Goal: Information Seeking & Learning: Find specific fact

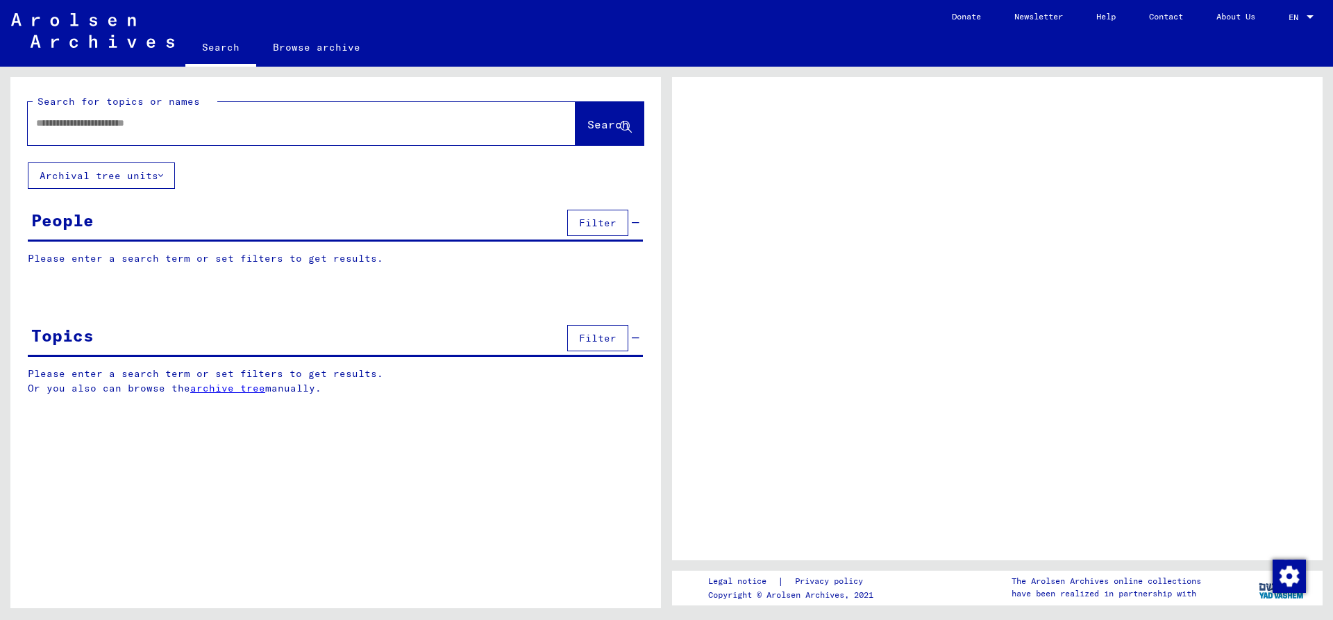
click at [124, 120] on input "text" at bounding box center [289, 123] width 506 height 15
type input "**"
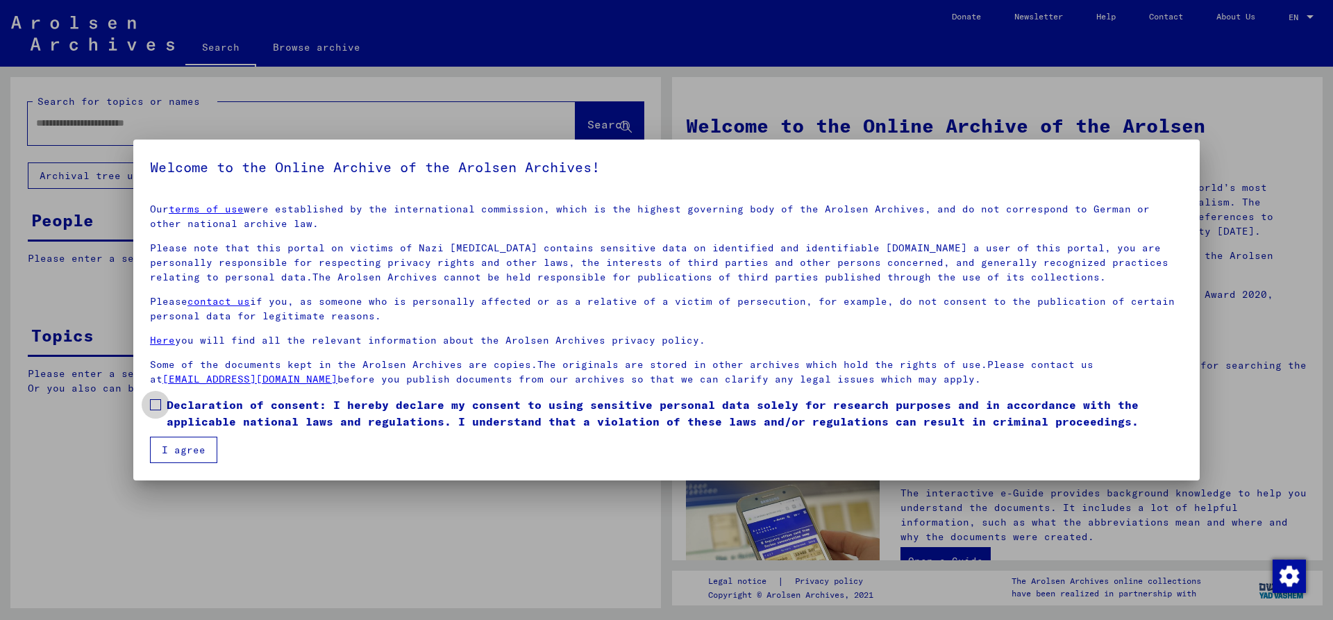
click at [153, 408] on span at bounding box center [155, 404] width 11 height 11
click at [183, 450] on button "I agree" at bounding box center [183, 450] width 67 height 26
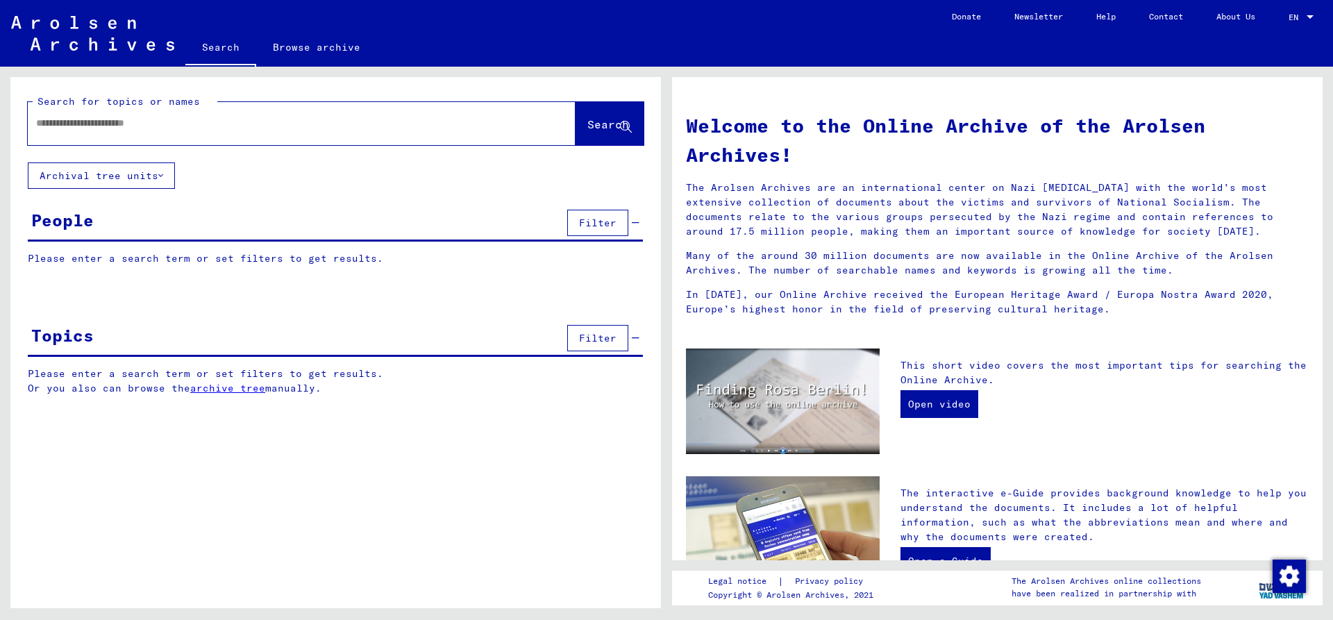
click at [49, 120] on input "text" at bounding box center [285, 123] width 498 height 15
click at [576, 128] on button "Search" at bounding box center [610, 123] width 68 height 43
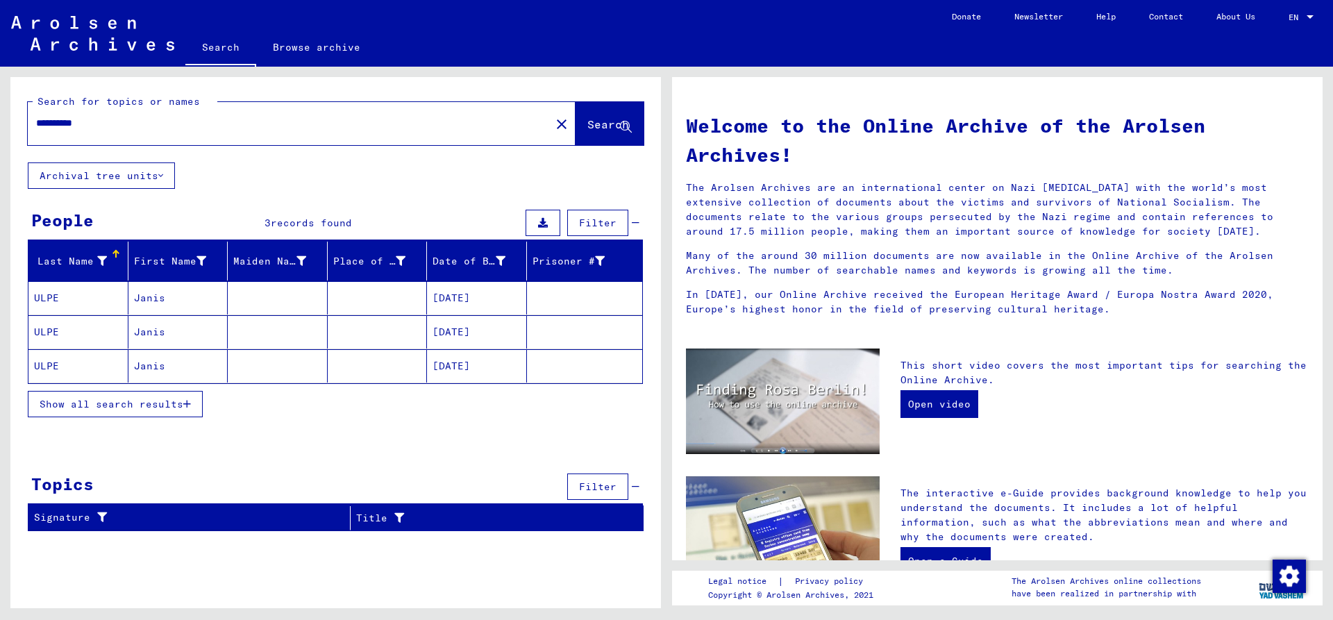
click at [51, 331] on mat-cell "ULPE" at bounding box center [78, 331] width 100 height 33
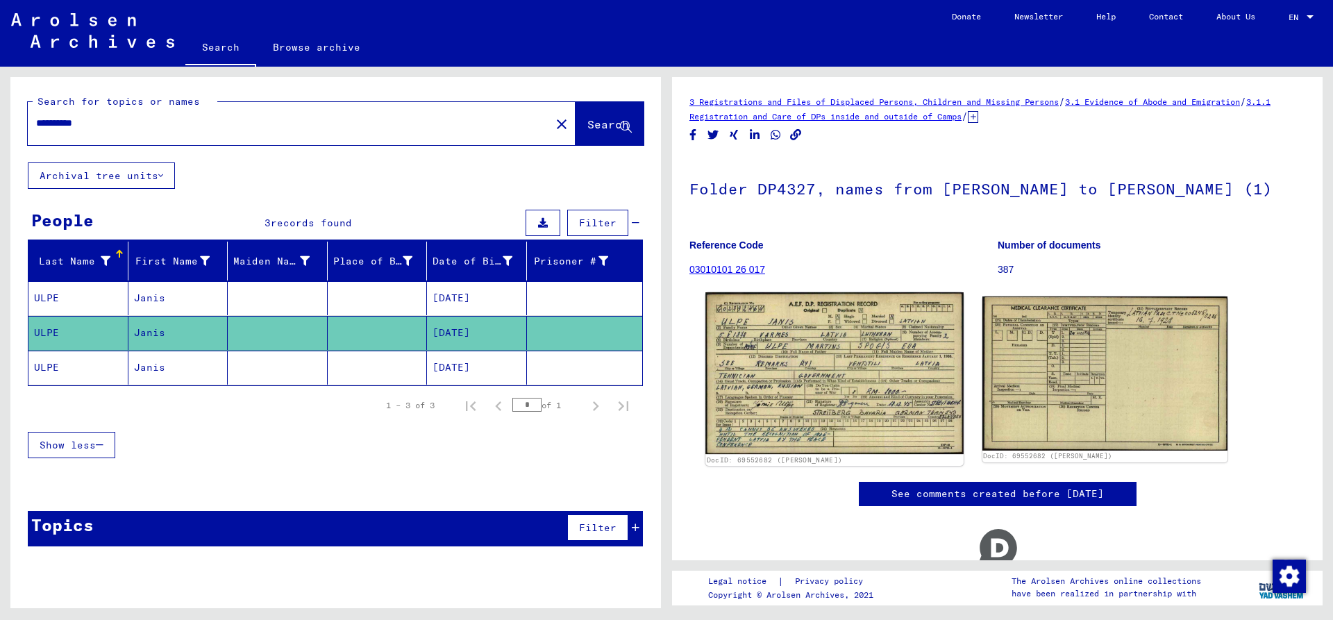
click at [807, 355] on img at bounding box center [834, 373] width 258 height 162
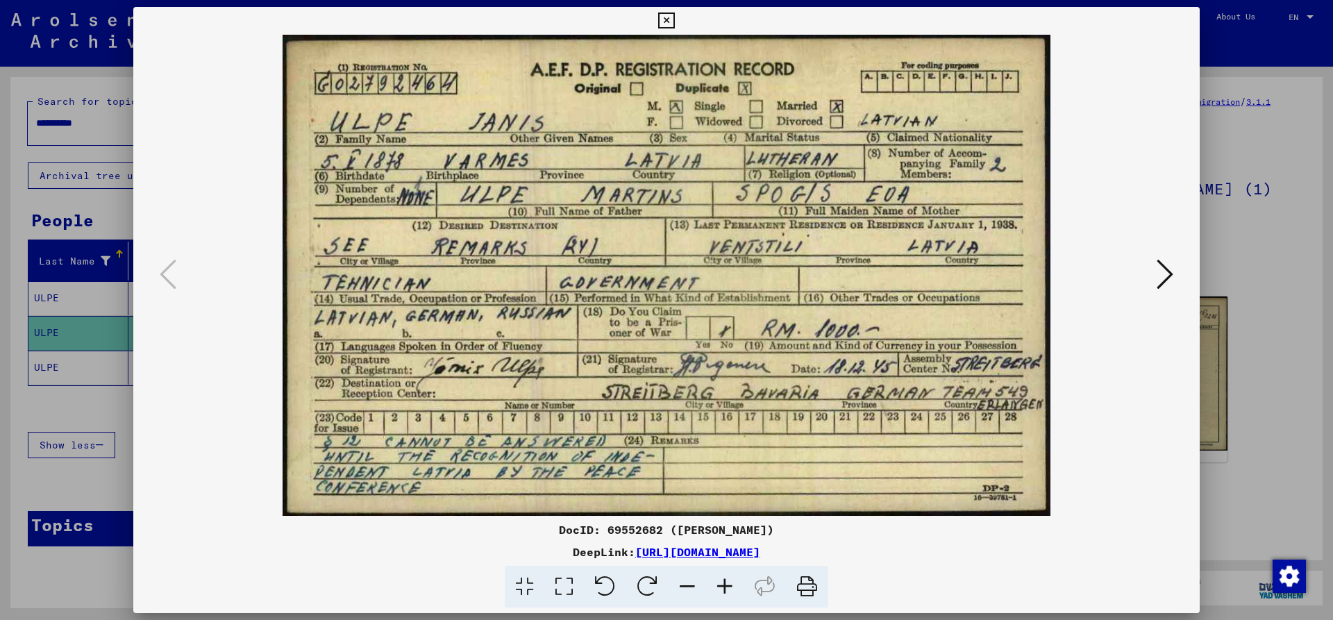
click at [674, 26] on icon at bounding box center [666, 20] width 16 height 17
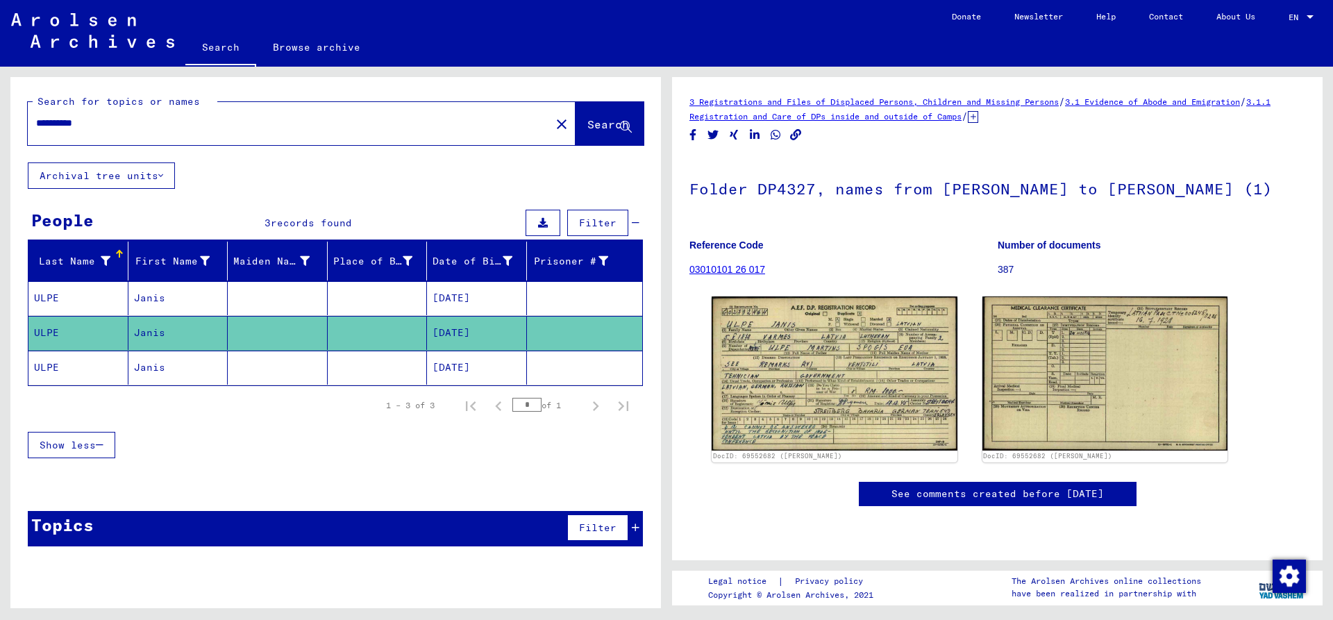
click at [125, 123] on input "**********" at bounding box center [289, 123] width 506 height 15
click at [598, 117] on button "Search" at bounding box center [610, 123] width 68 height 43
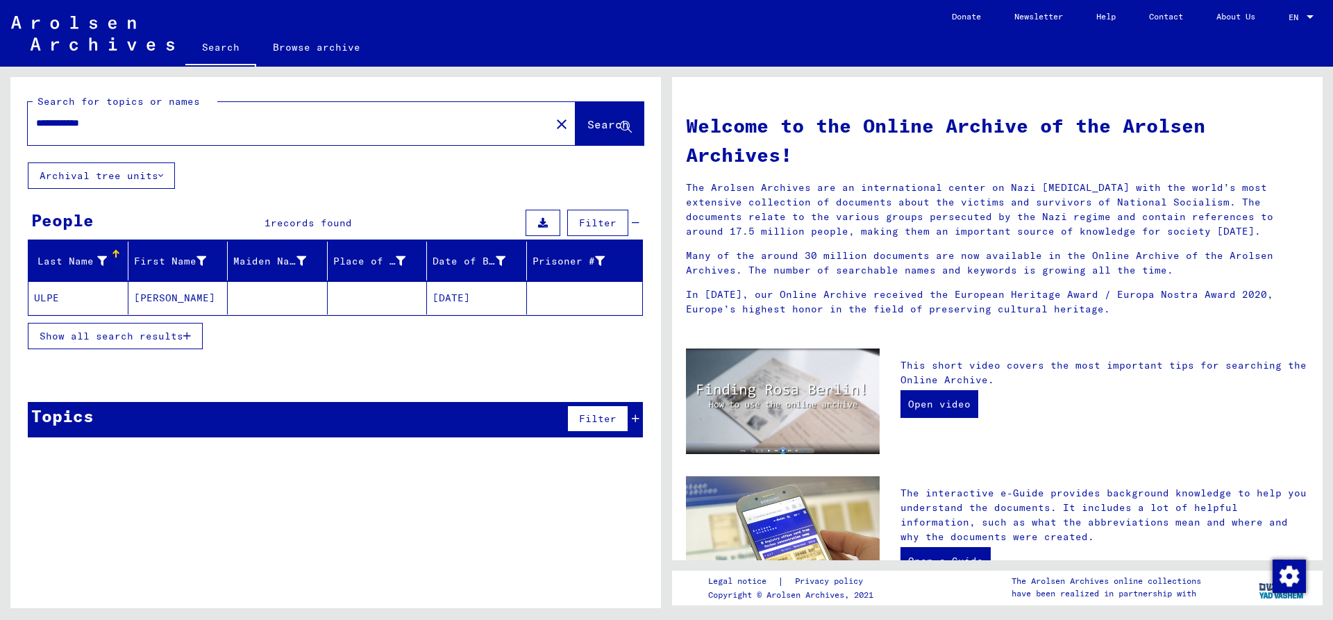
click at [43, 296] on mat-cell "ULPE" at bounding box center [78, 297] width 100 height 33
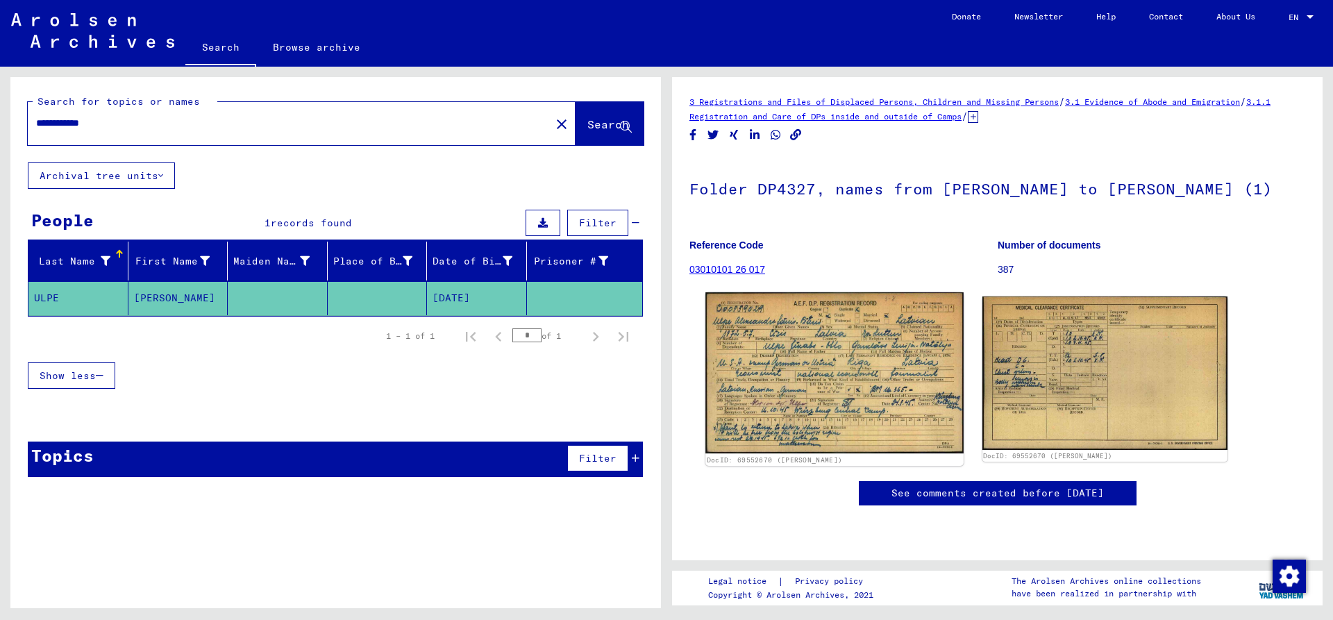
click at [851, 310] on img at bounding box center [834, 372] width 258 height 161
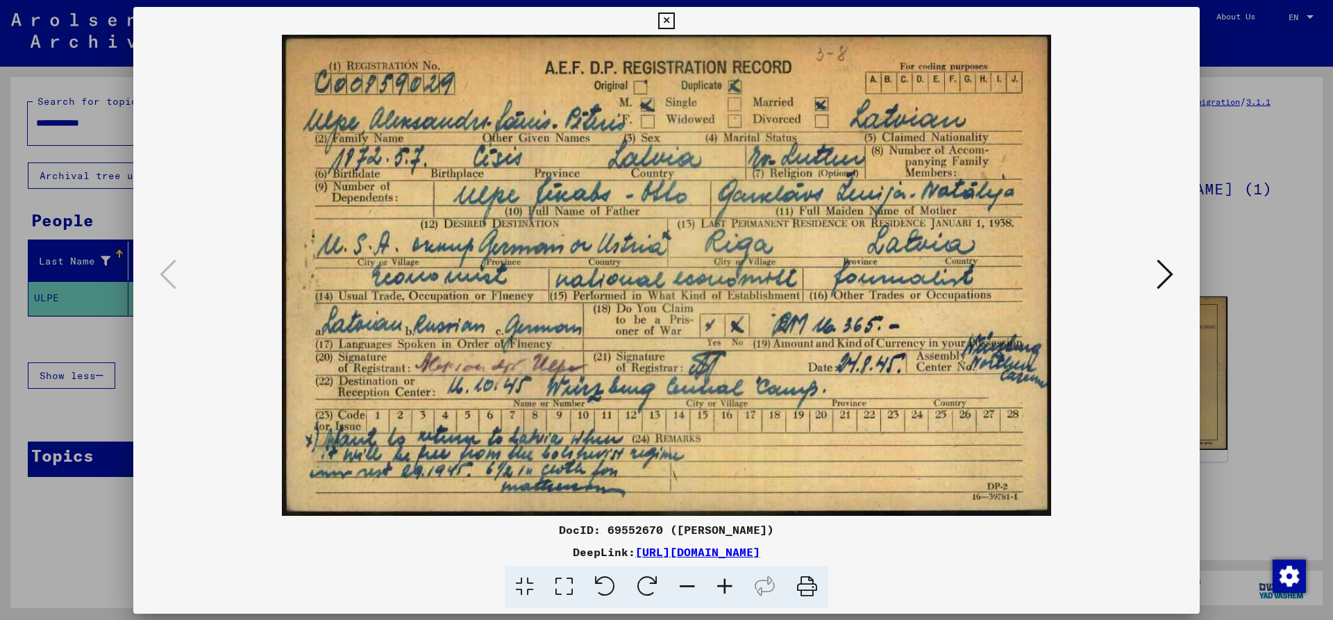
click at [851, 310] on img at bounding box center [667, 275] width 972 height 481
click at [674, 24] on icon at bounding box center [666, 20] width 16 height 17
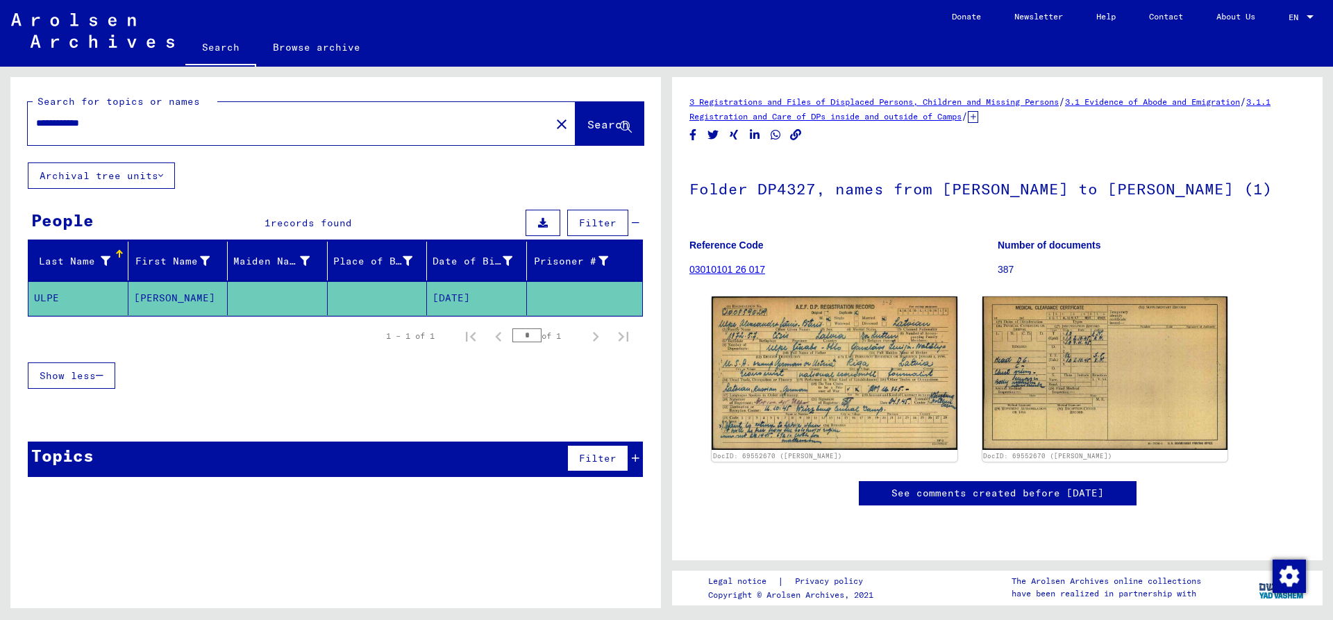
click at [60, 122] on input "**********" at bounding box center [289, 123] width 506 height 15
type input "**********"
click at [596, 125] on span "Search" at bounding box center [608, 124] width 42 height 14
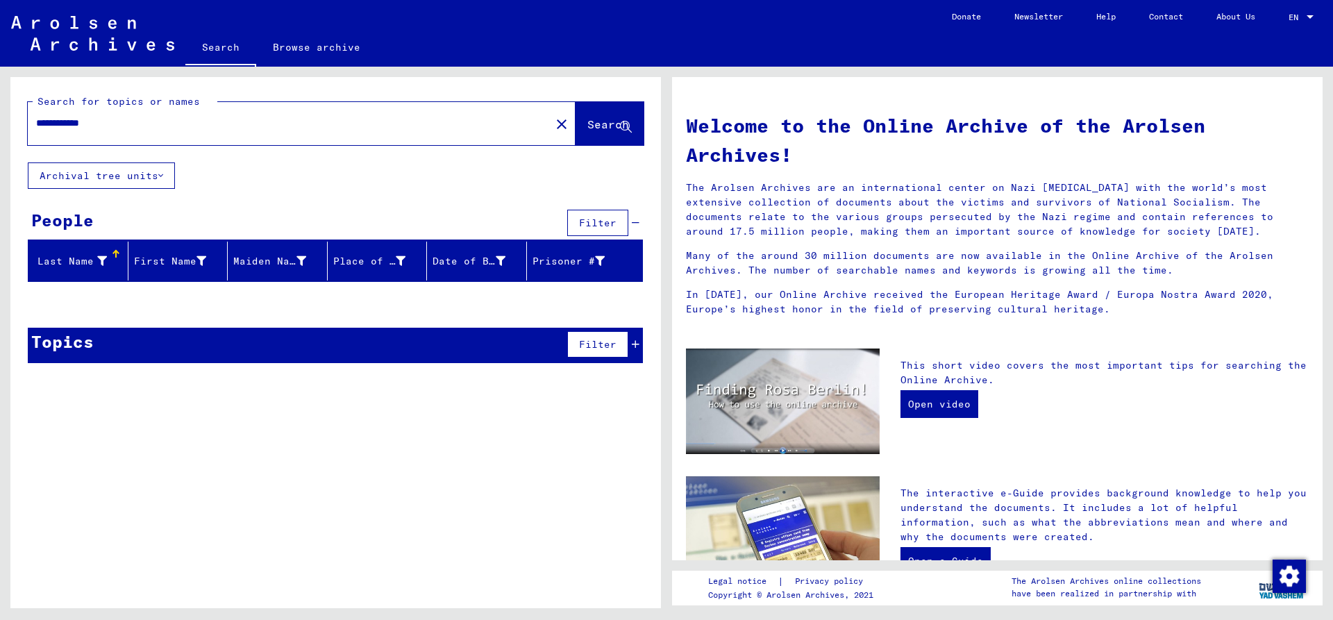
drag, startPoint x: 140, startPoint y: 117, endPoint x: 0, endPoint y: 117, distance: 140.2
click at [36, 117] on input "**********" at bounding box center [285, 123] width 498 height 15
type input "****"
click at [576, 134] on button "Search" at bounding box center [610, 123] width 68 height 43
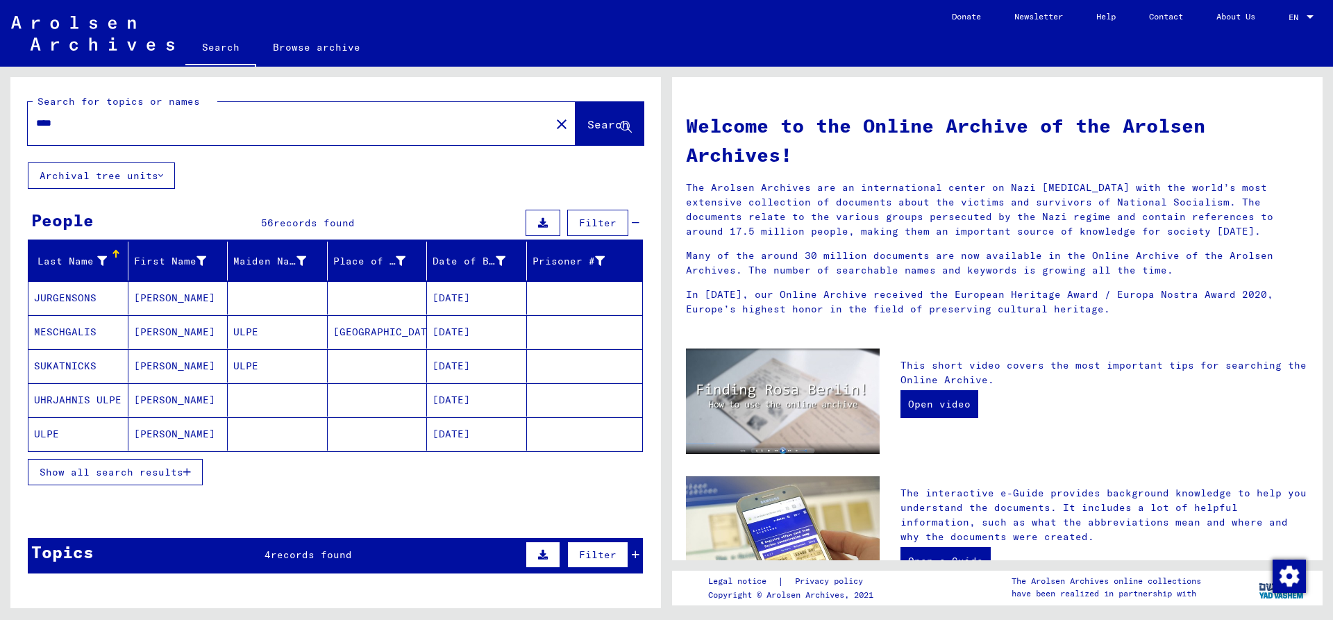
scroll to position [75, 0]
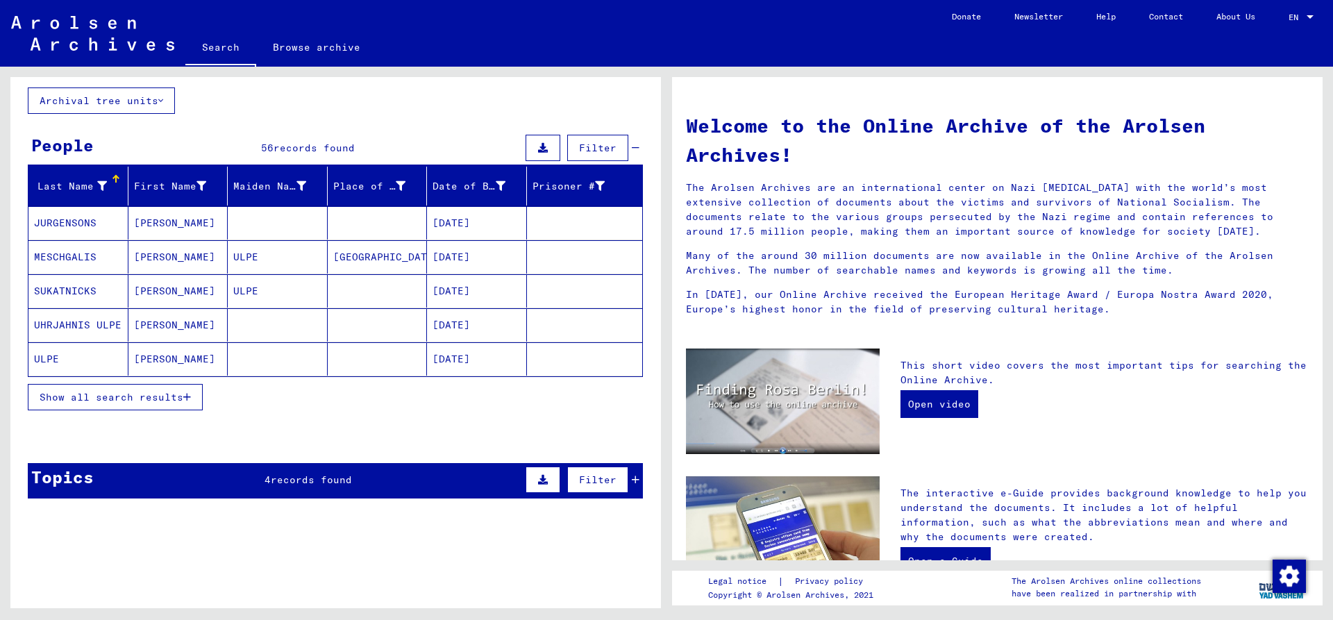
click at [158, 392] on span "Show all search results" at bounding box center [112, 397] width 144 height 12
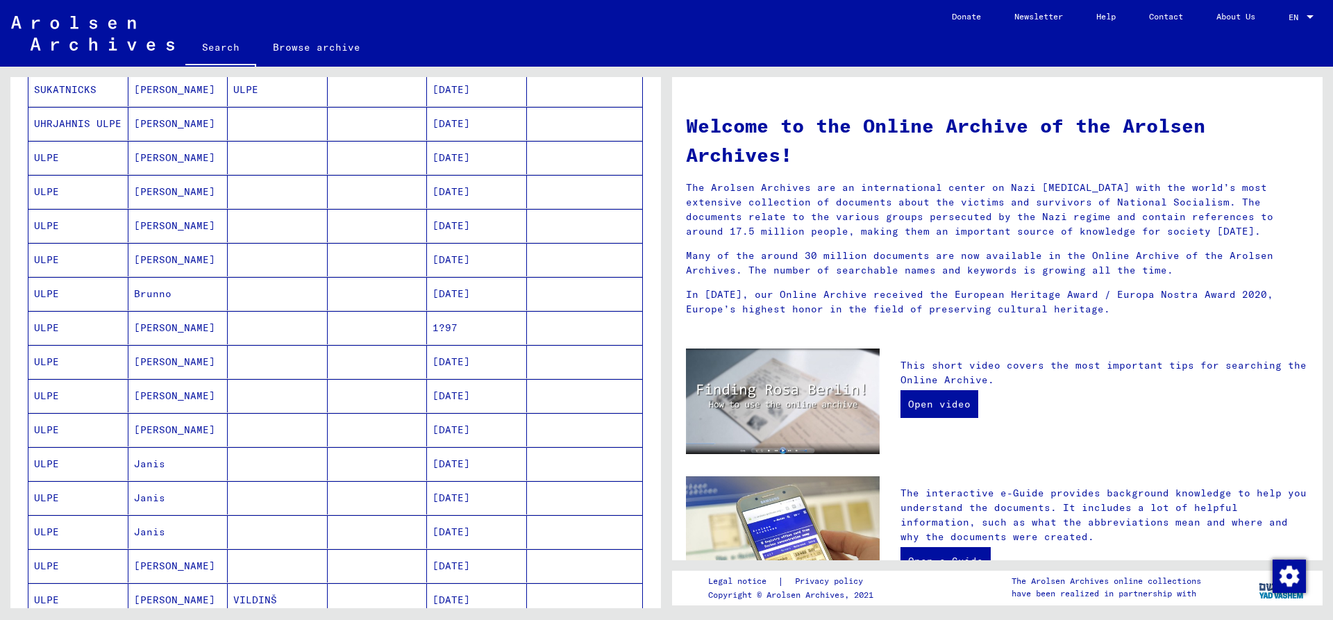
scroll to position [300, 0]
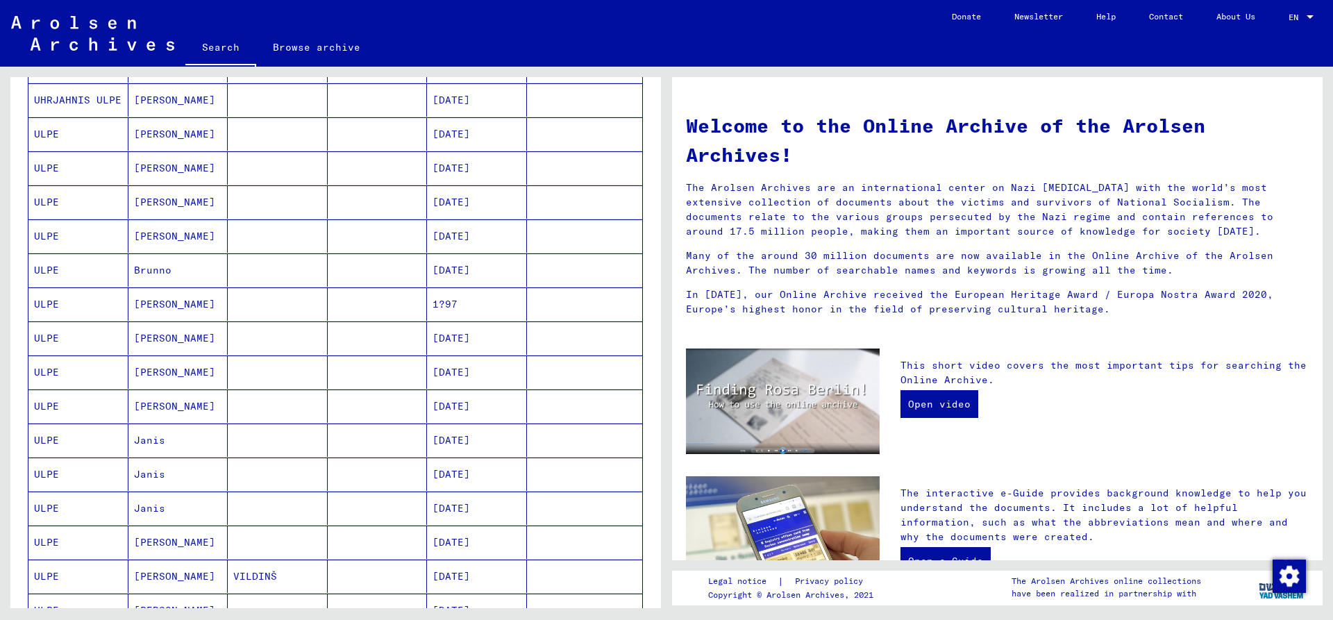
click at [55, 333] on mat-cell "ULPE" at bounding box center [78, 337] width 100 height 33
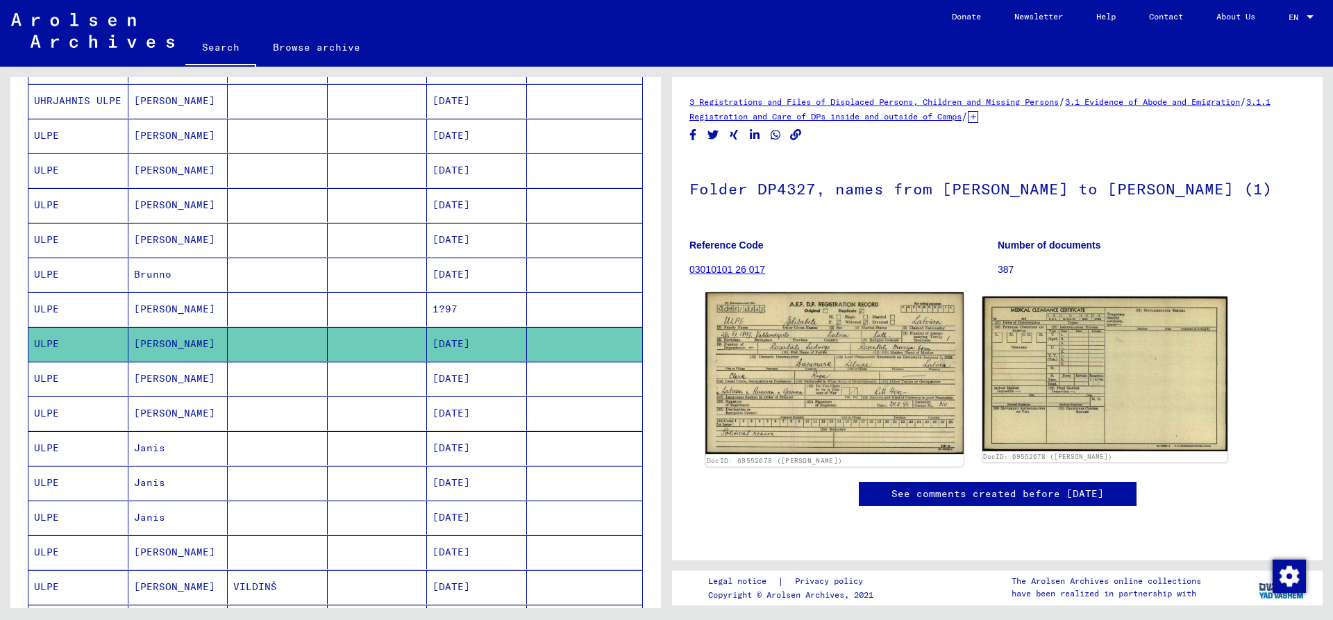
click at [848, 360] on img at bounding box center [834, 373] width 258 height 162
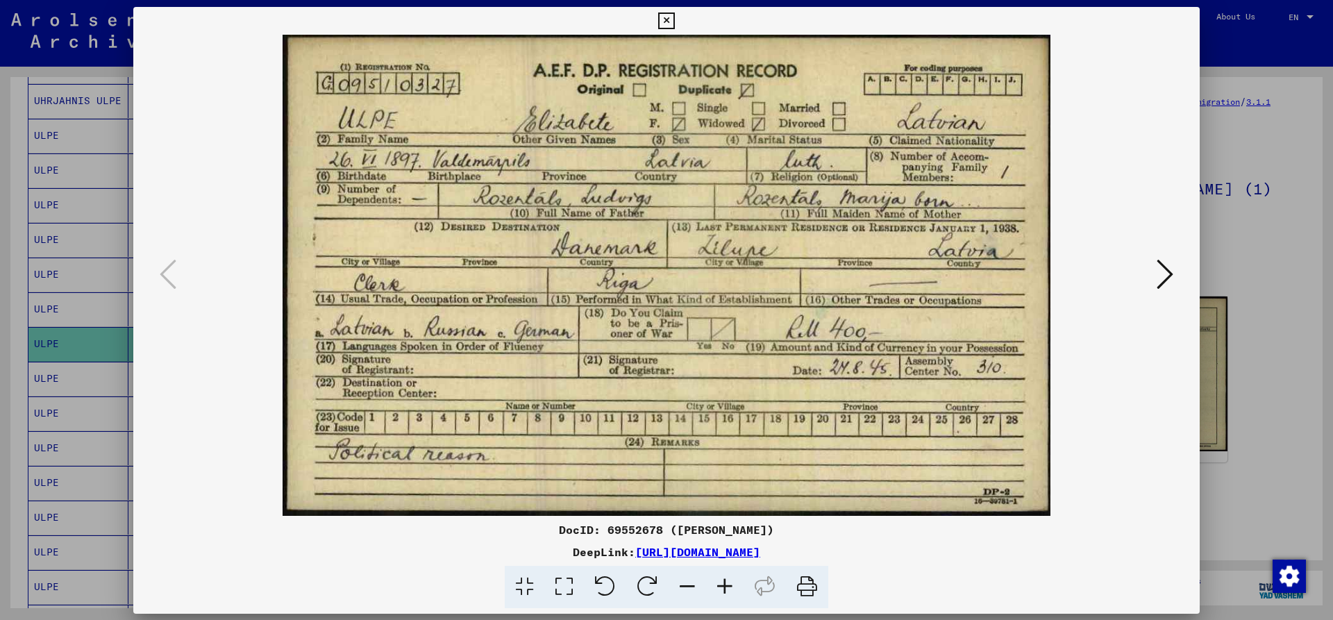
click at [848, 360] on img at bounding box center [667, 275] width 972 height 481
click at [674, 24] on icon at bounding box center [666, 20] width 16 height 17
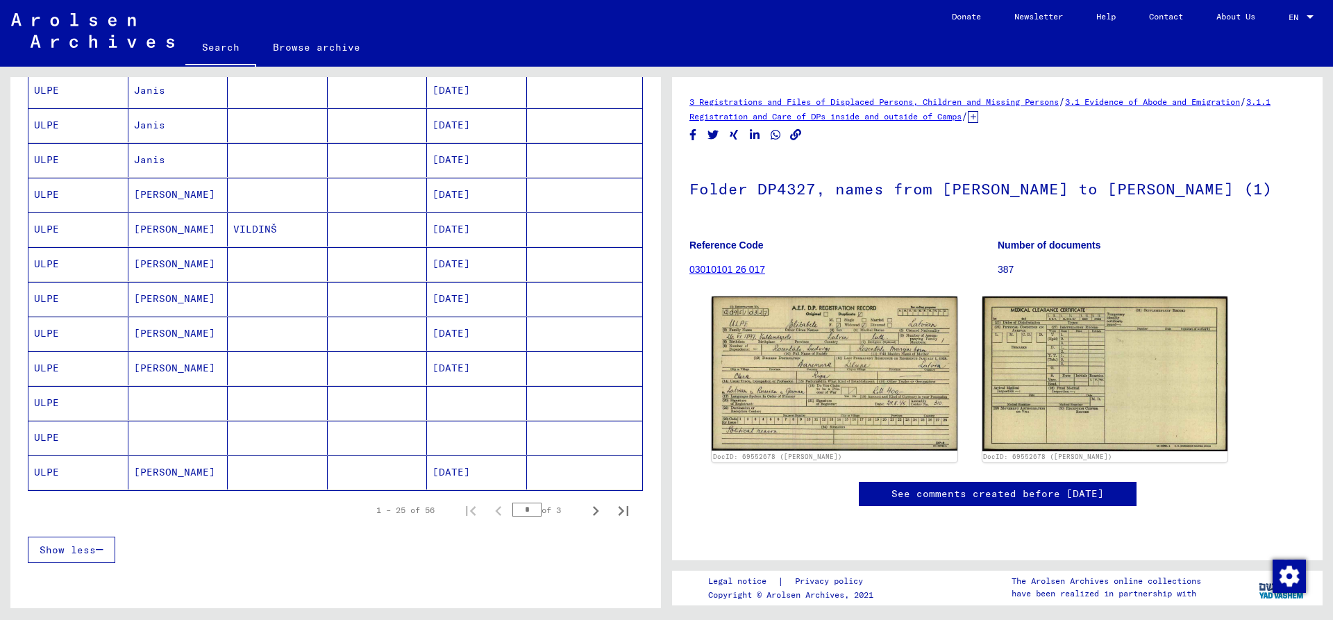
scroll to position [676, 0]
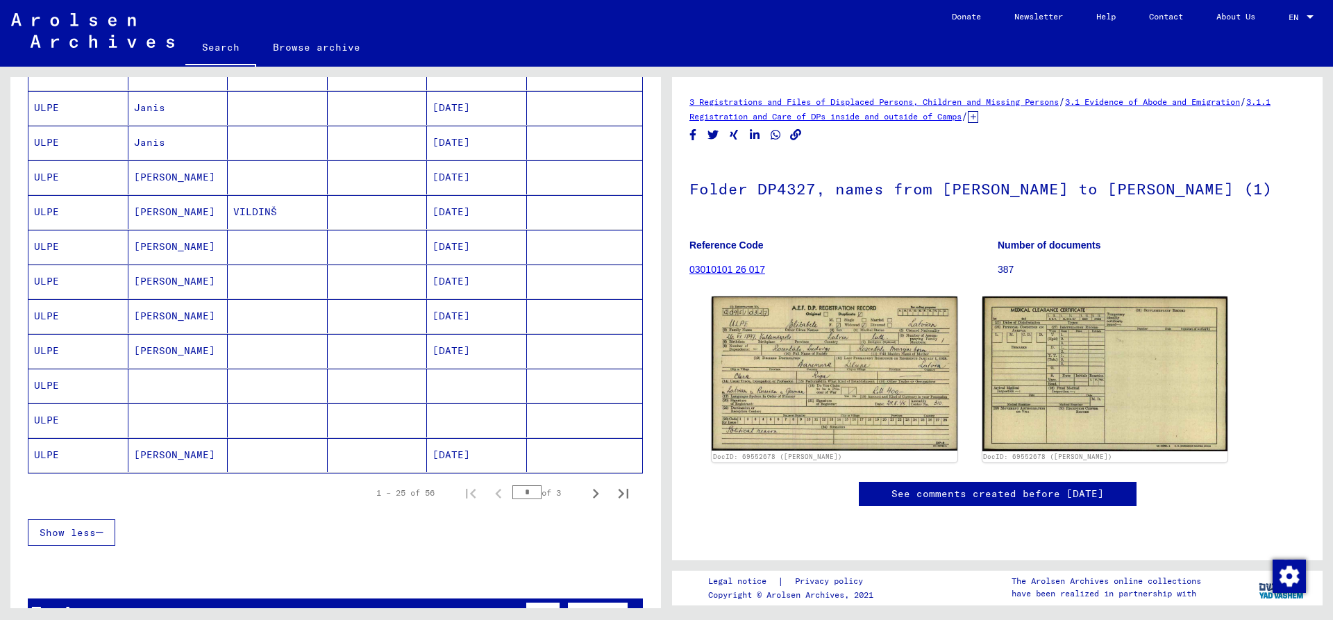
click at [57, 349] on mat-cell "ULPE" at bounding box center [78, 351] width 100 height 34
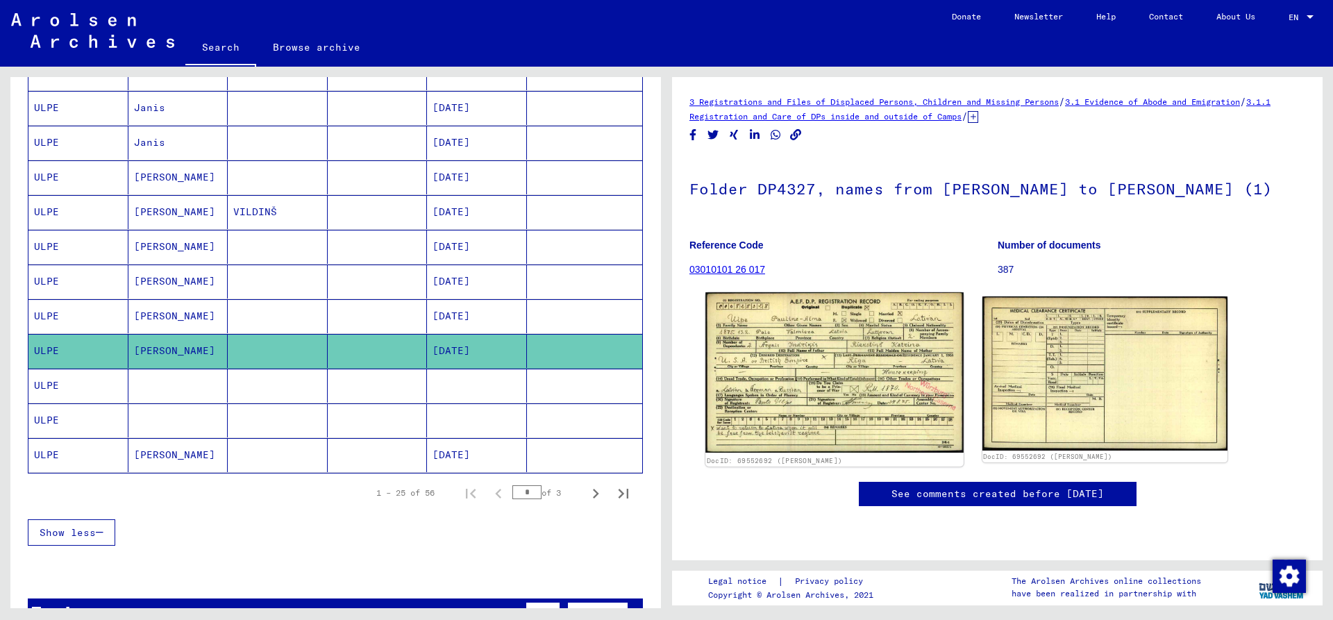
click at [801, 357] on img at bounding box center [834, 372] width 258 height 160
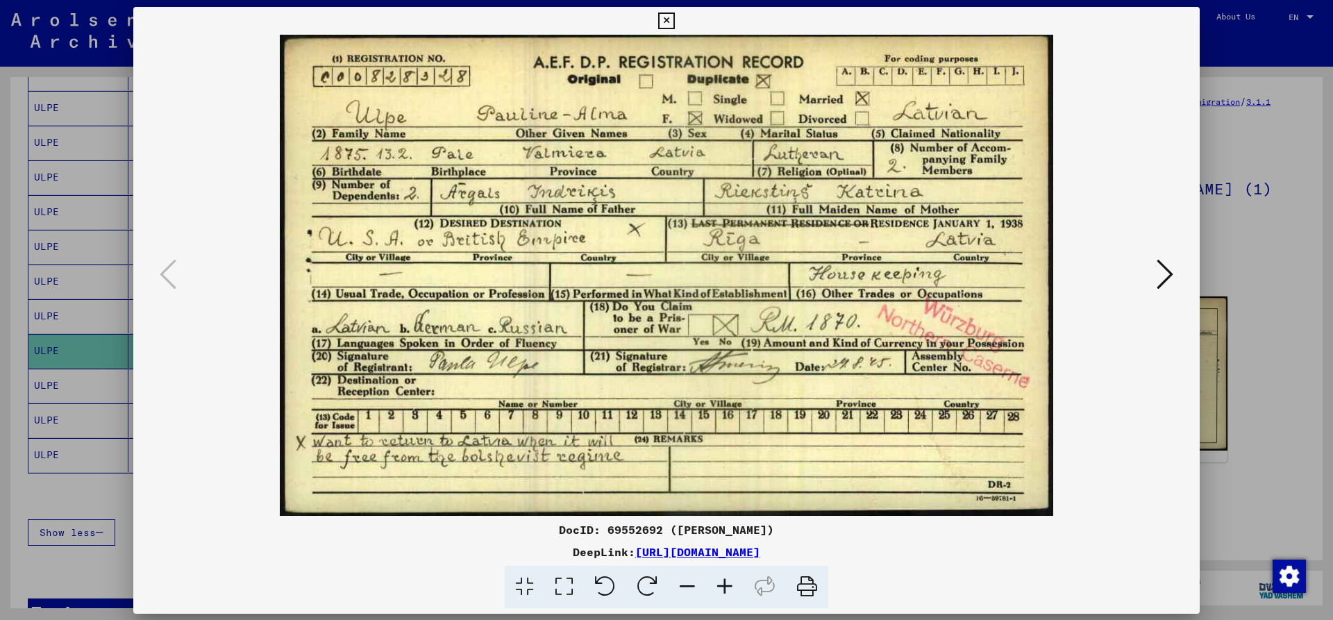
click at [801, 357] on img at bounding box center [667, 275] width 972 height 481
click at [674, 22] on icon at bounding box center [666, 20] width 16 height 17
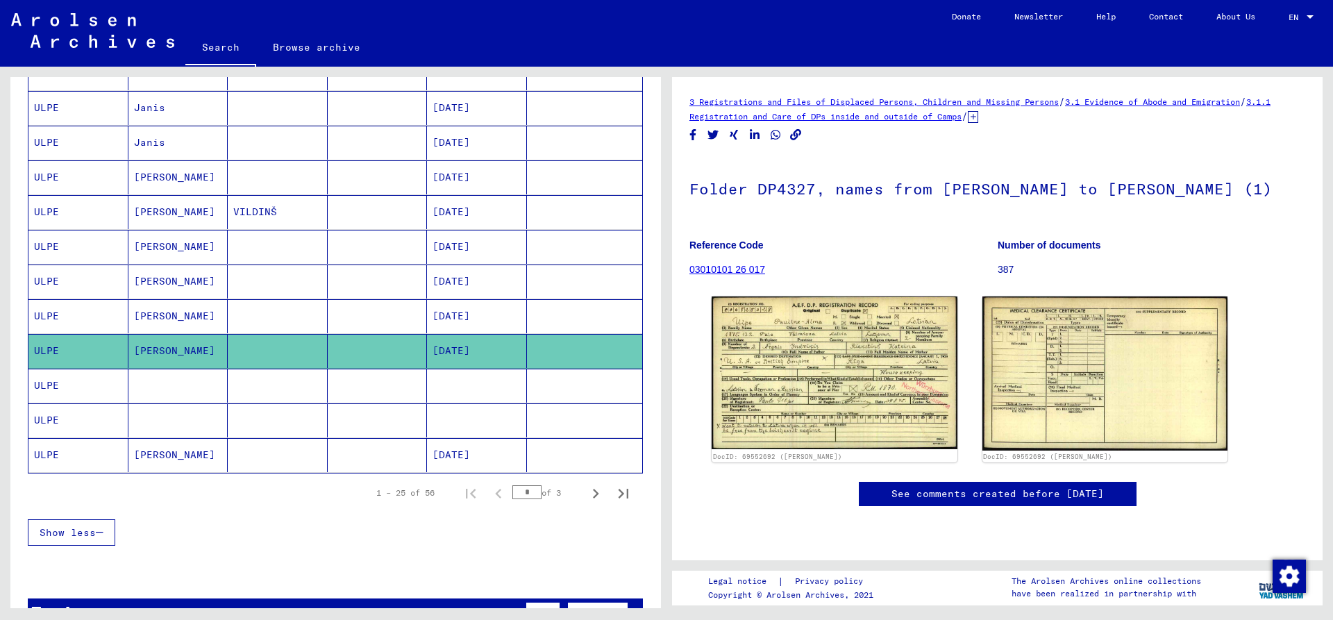
click at [42, 455] on mat-cell "ULPE" at bounding box center [78, 455] width 100 height 34
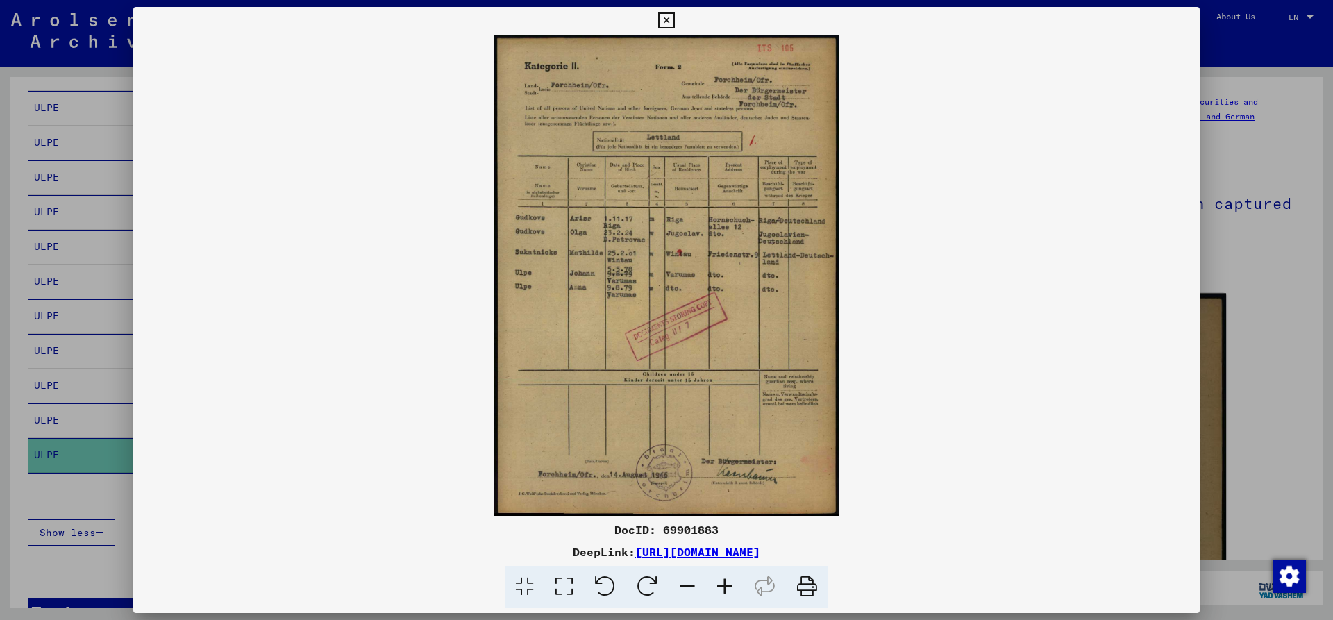
click at [835, 358] on img at bounding box center [666, 275] width 1066 height 481
click at [674, 18] on icon at bounding box center [666, 20] width 16 height 17
